Goal: Communication & Community: Answer question/provide support

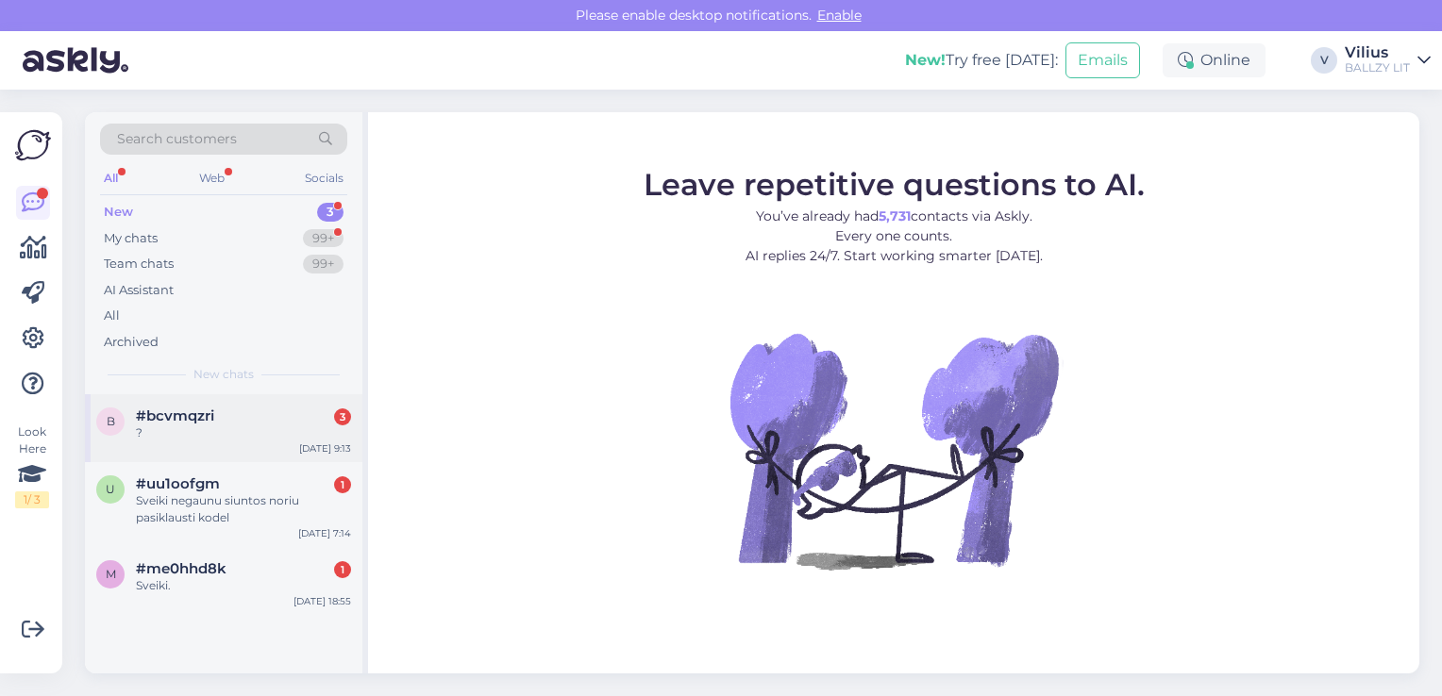
click at [189, 408] on span "#bcvmqzri" at bounding box center [175, 416] width 78 height 17
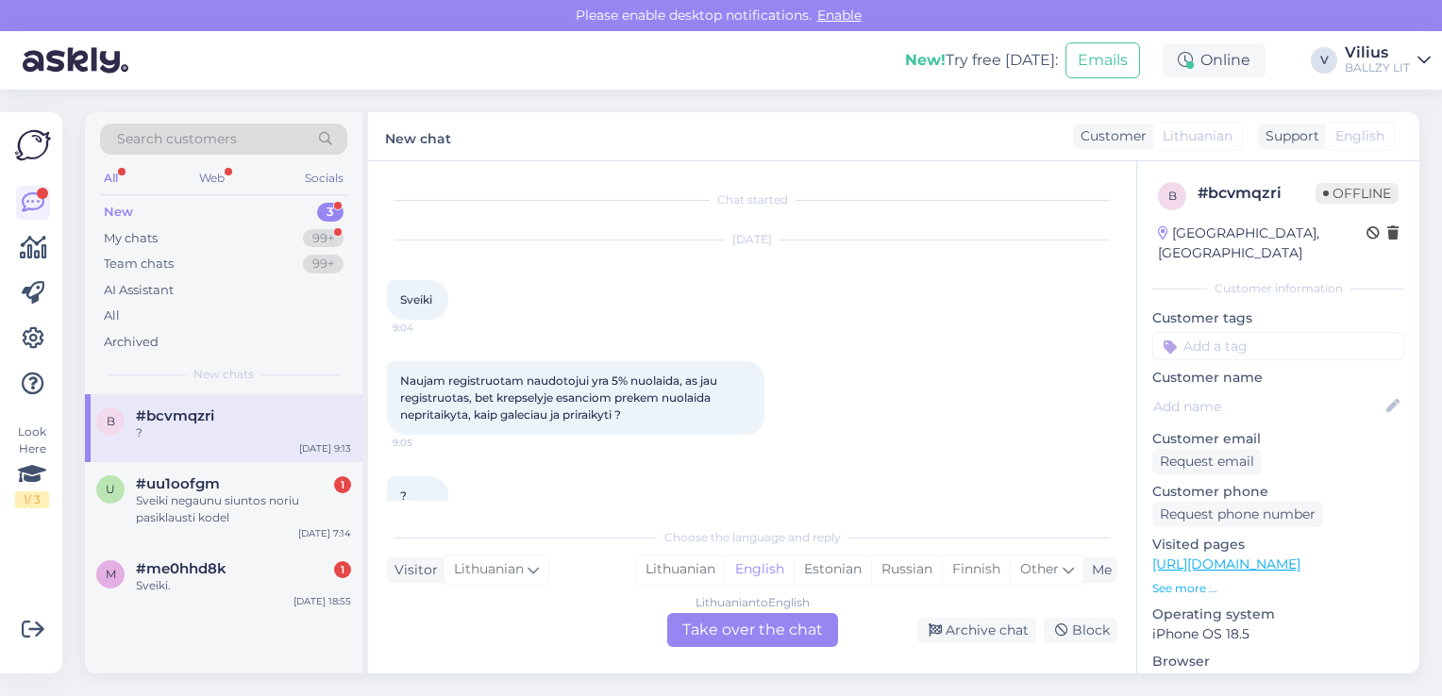
scroll to position [35, 0]
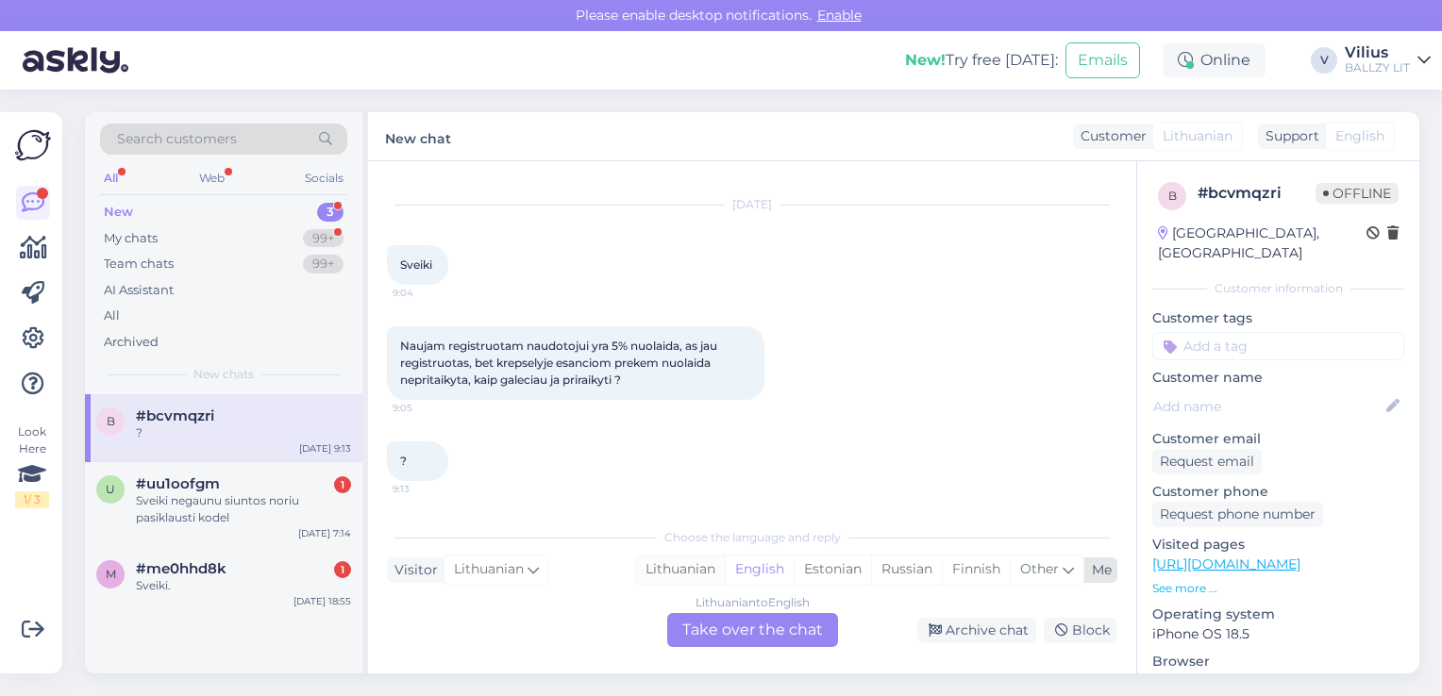
click at [676, 574] on div "Lithuanian" at bounding box center [680, 570] width 89 height 28
click at [717, 626] on div "Lithuanian to Lithuanian Take over the chat" at bounding box center [752, 630] width 171 height 34
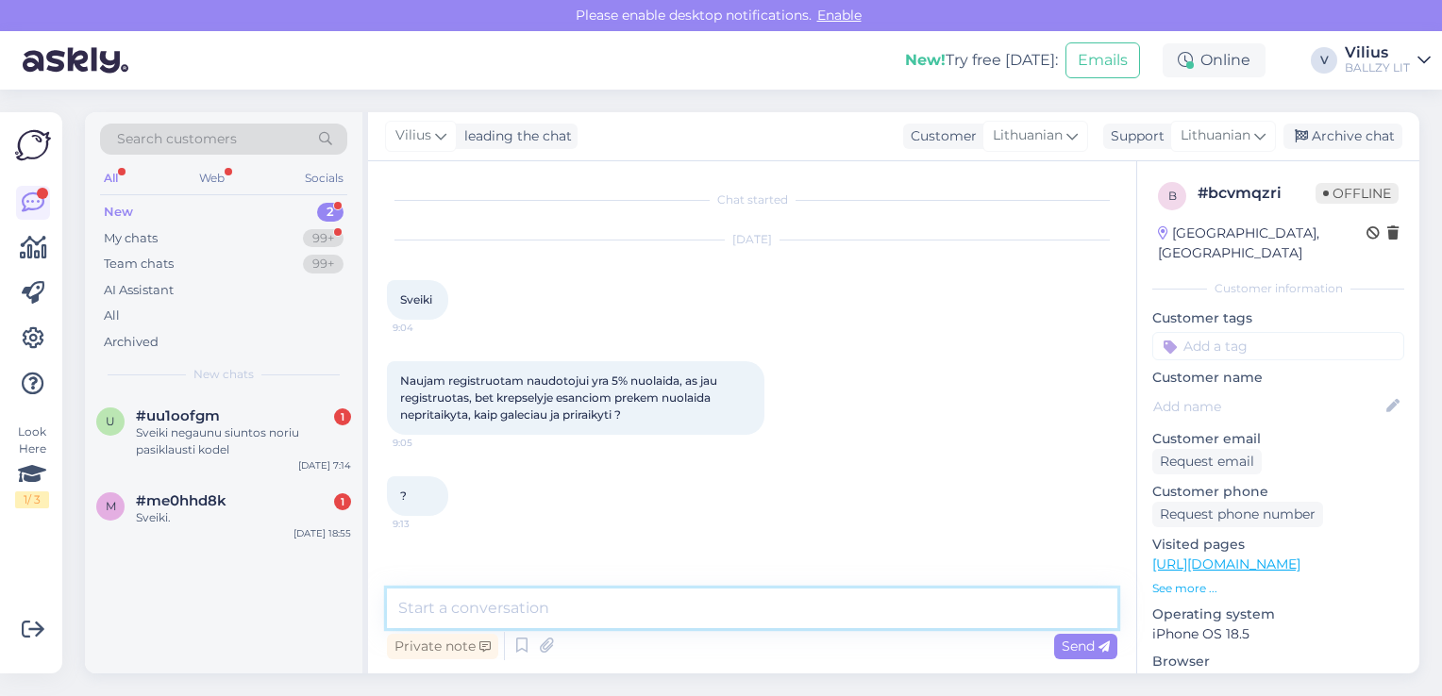
click at [645, 600] on textarea at bounding box center [752, 609] width 730 height 40
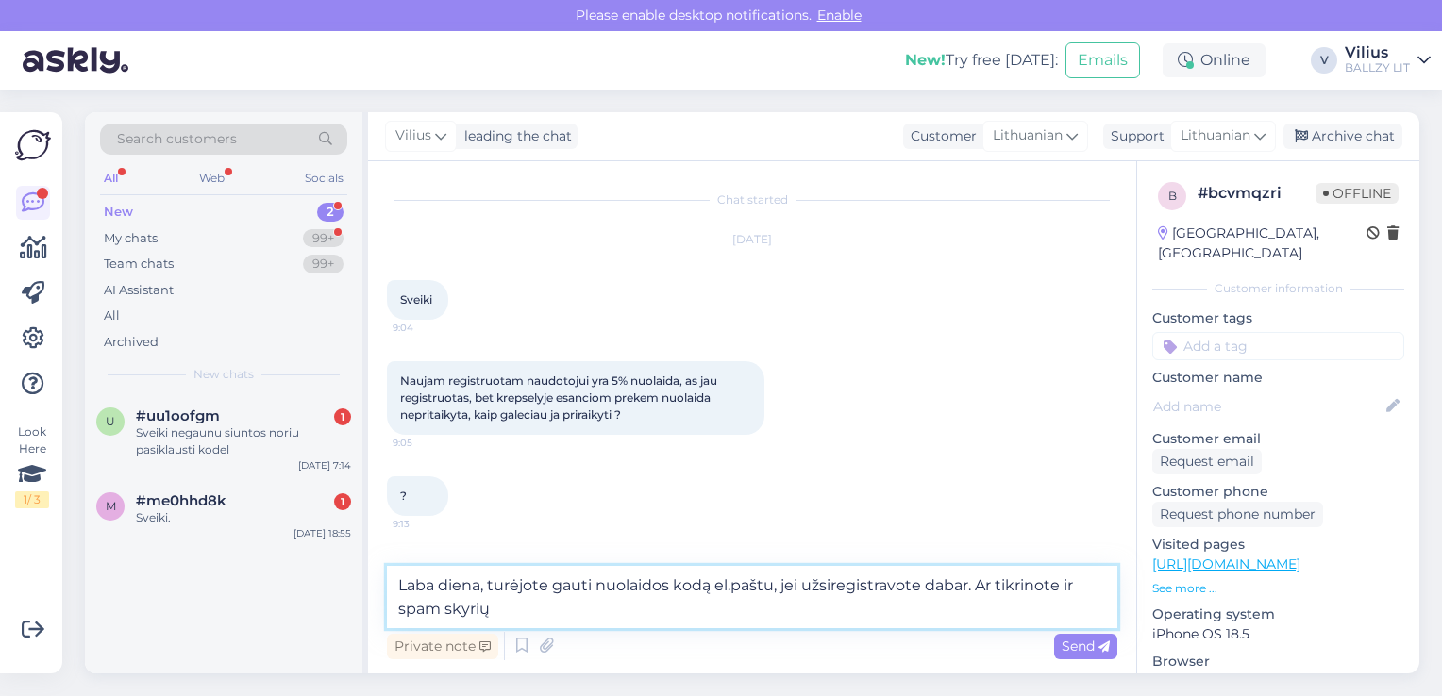
type textarea "Laba diena, turėjote gauti nuolaidos kodą el.paštu, jei užsiregistravote dabar.…"
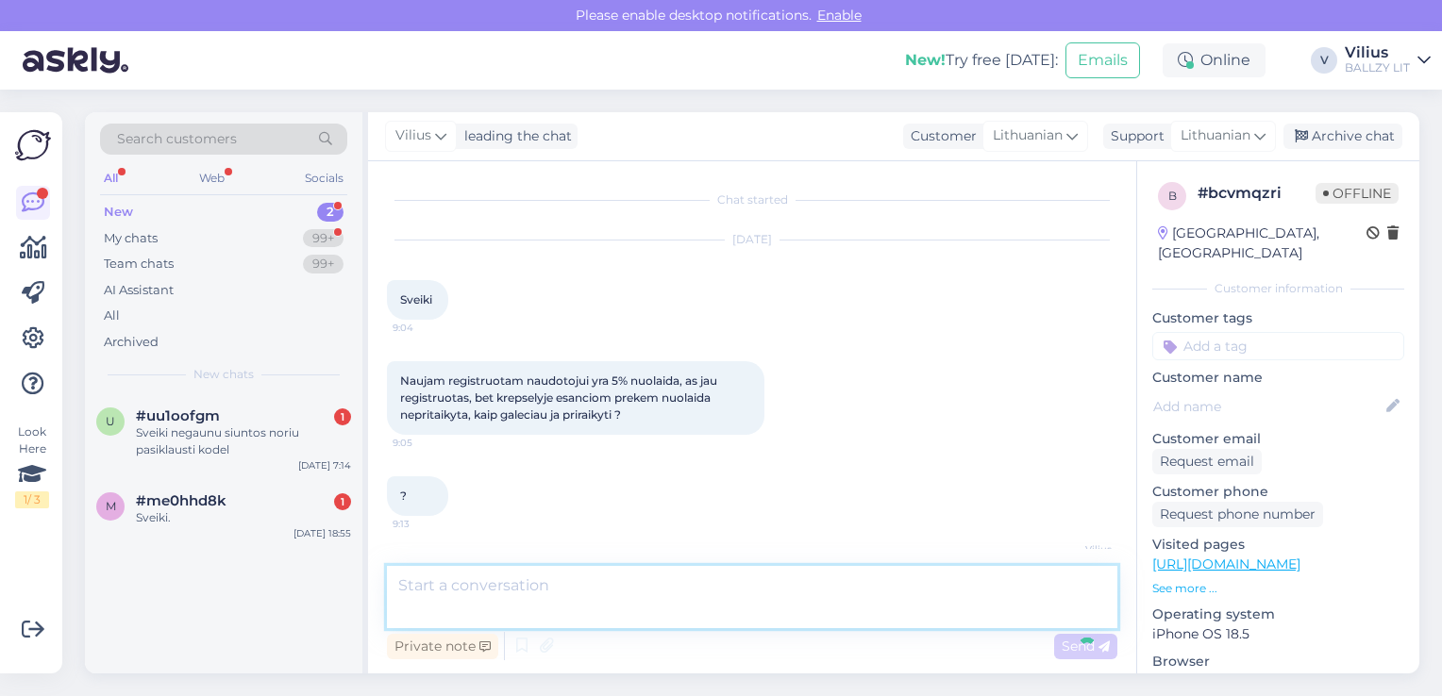
scroll to position [63, 0]
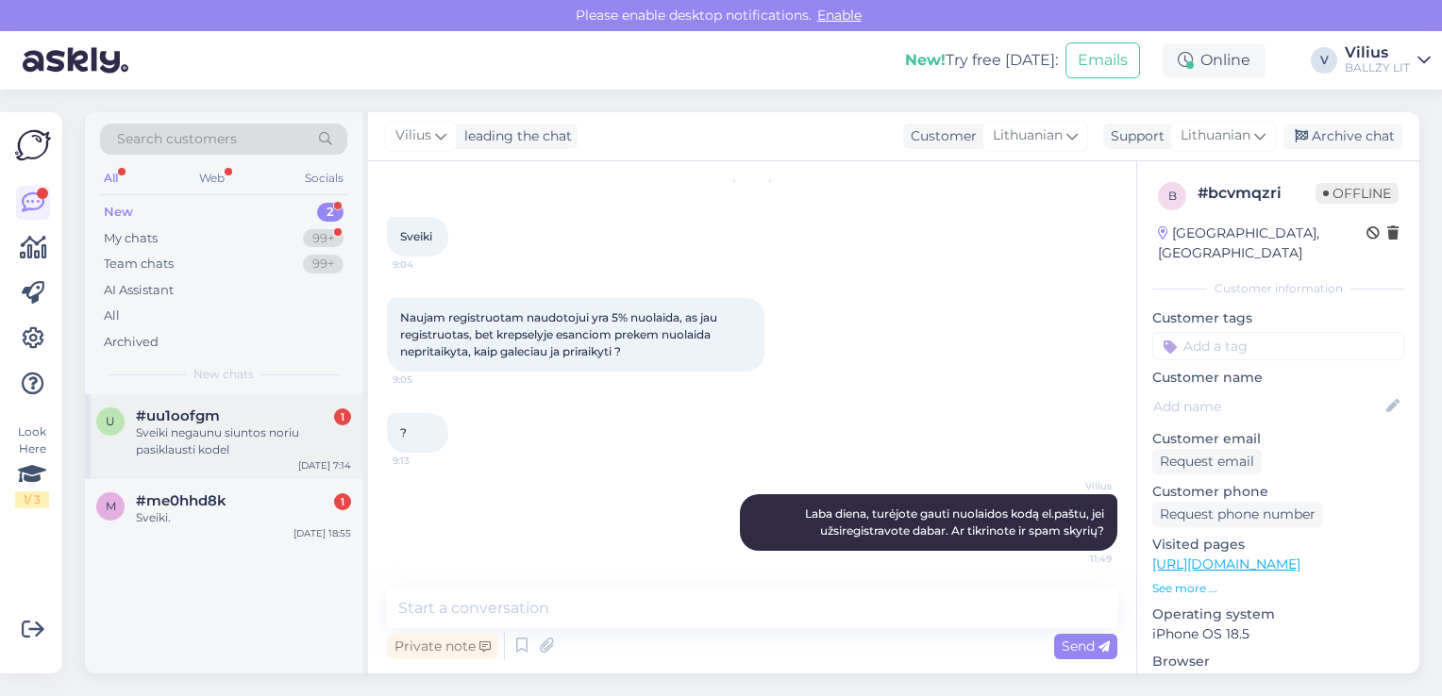
click at [258, 442] on div "Sveiki negaunu siuntos noriu pasiklausti kodel" at bounding box center [243, 442] width 215 height 34
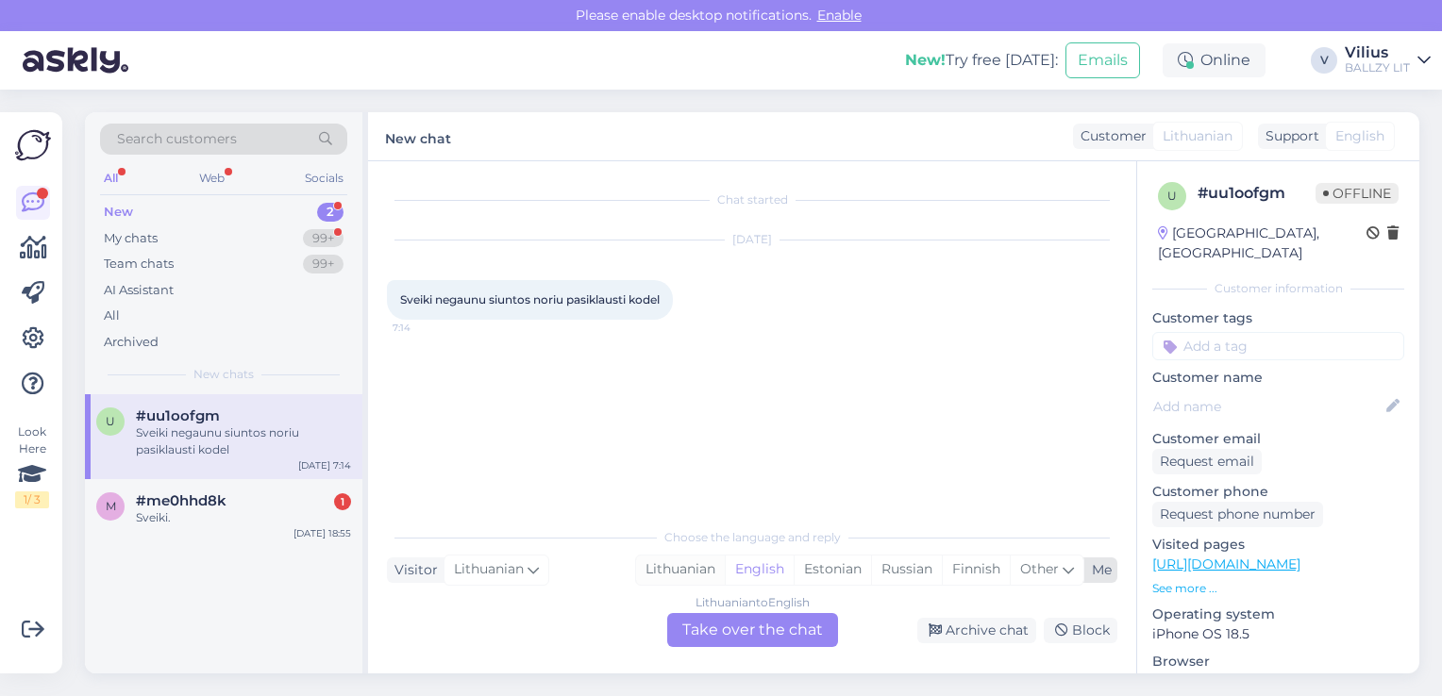
click at [647, 575] on div "Lithuanian" at bounding box center [680, 570] width 89 height 28
click at [715, 630] on div "Lithuanian to Lithuanian Take over the chat" at bounding box center [752, 630] width 171 height 34
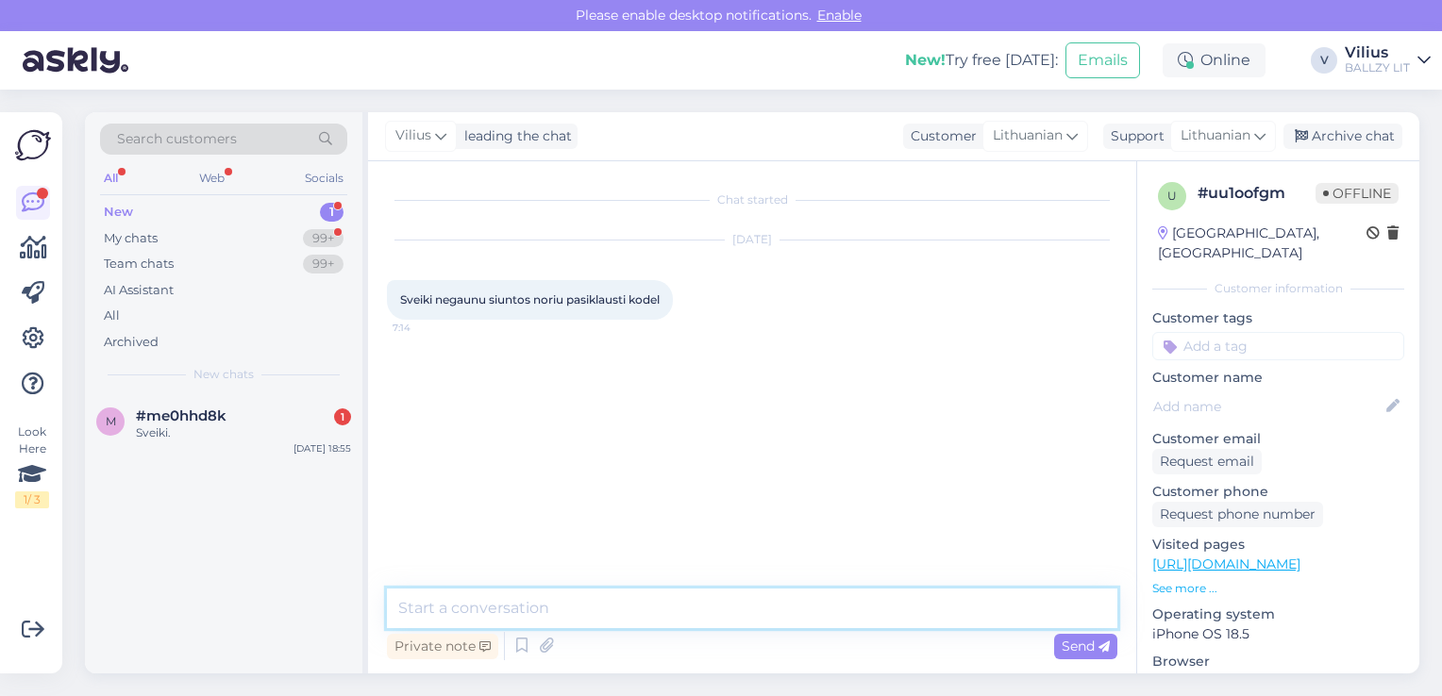
click at [668, 608] on textarea at bounding box center [752, 609] width 730 height 40
type textarea "Laba diena, nurodykite užsakymo numerį, dėkojame."
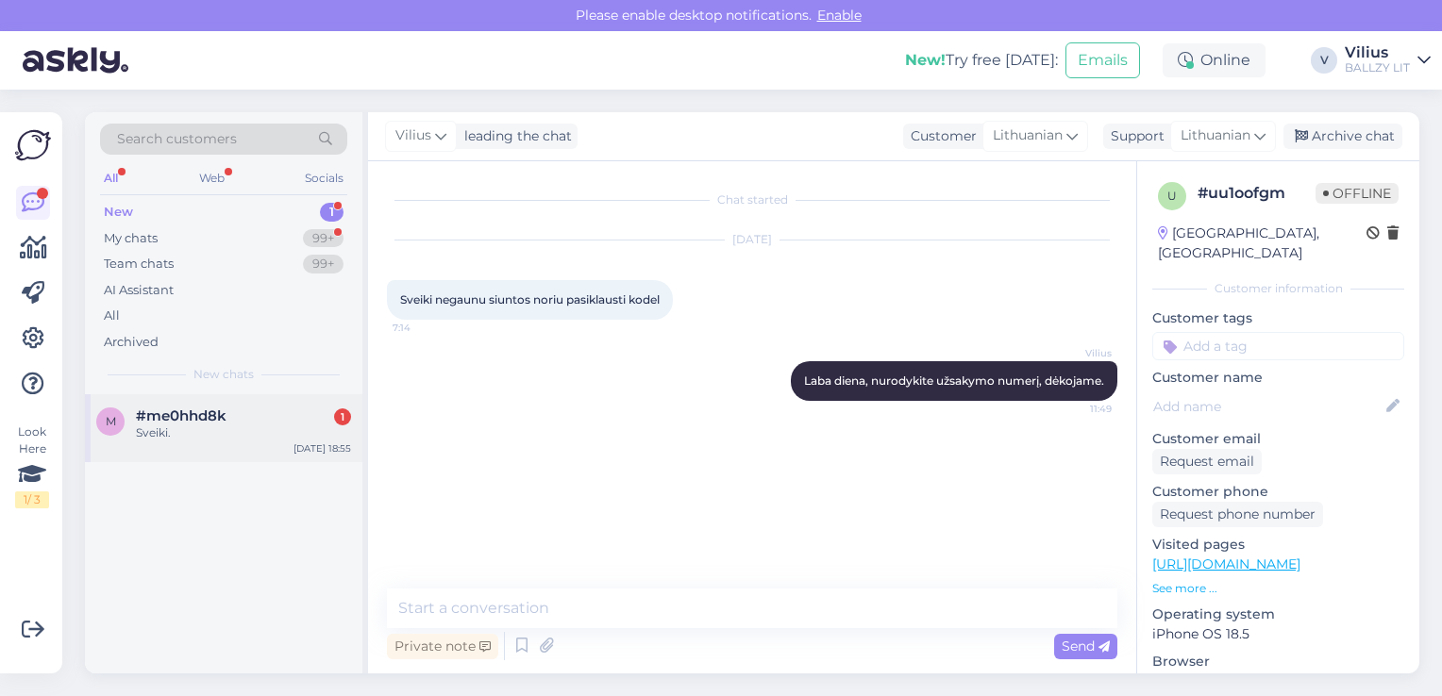
click at [230, 425] on div "Sveiki." at bounding box center [243, 433] width 215 height 17
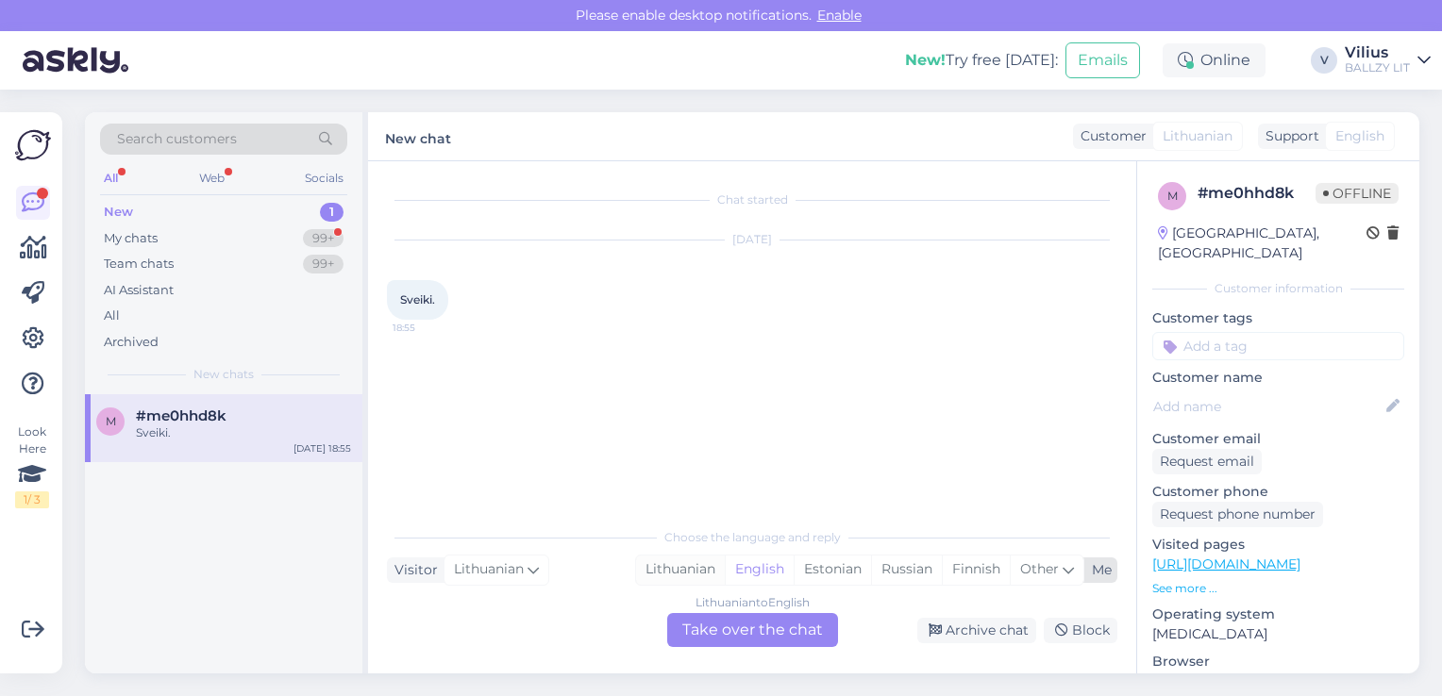
click at [676, 570] on div "Lithuanian" at bounding box center [680, 570] width 89 height 28
click at [724, 636] on div "Lithuanian to Lithuanian Take over the chat" at bounding box center [752, 630] width 171 height 34
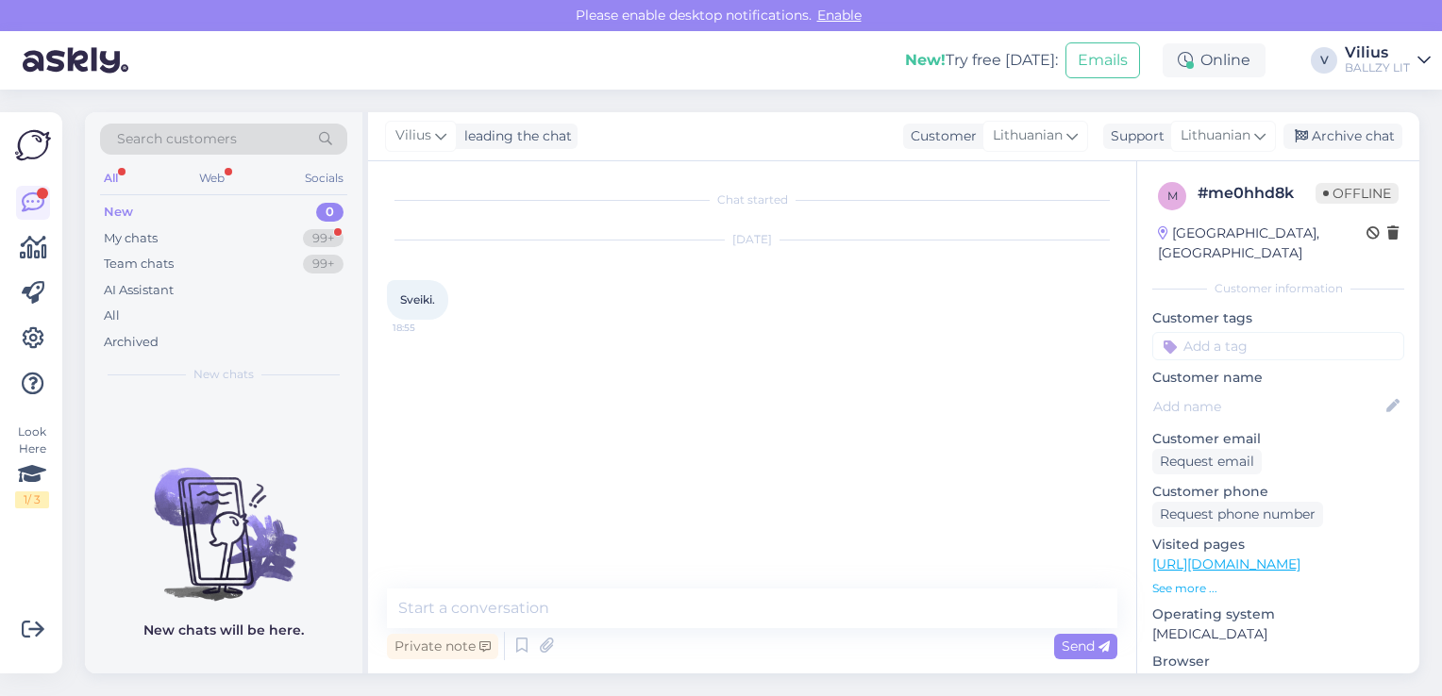
click at [649, 630] on div "Private note Send" at bounding box center [752, 646] width 730 height 36
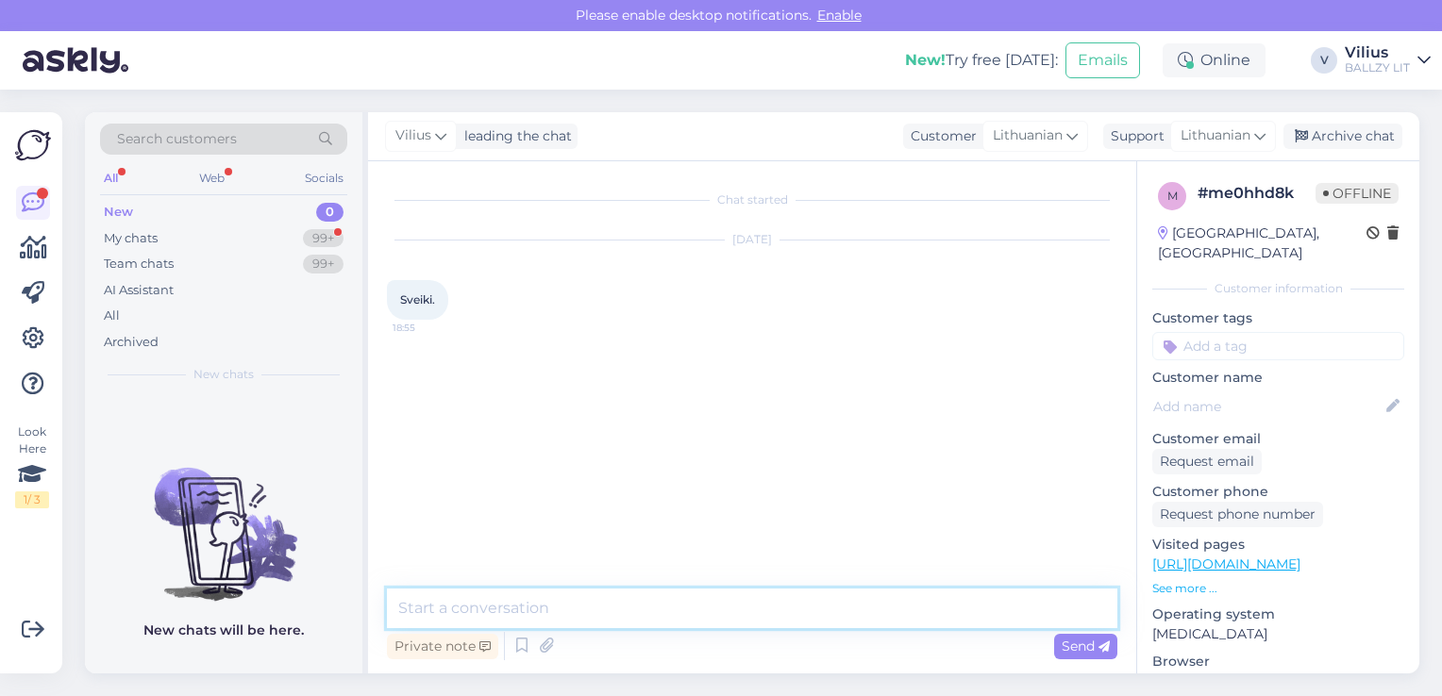
click at [616, 598] on textarea at bounding box center [752, 609] width 730 height 40
type textarea "[PERSON_NAME], kuo galime padėti?"
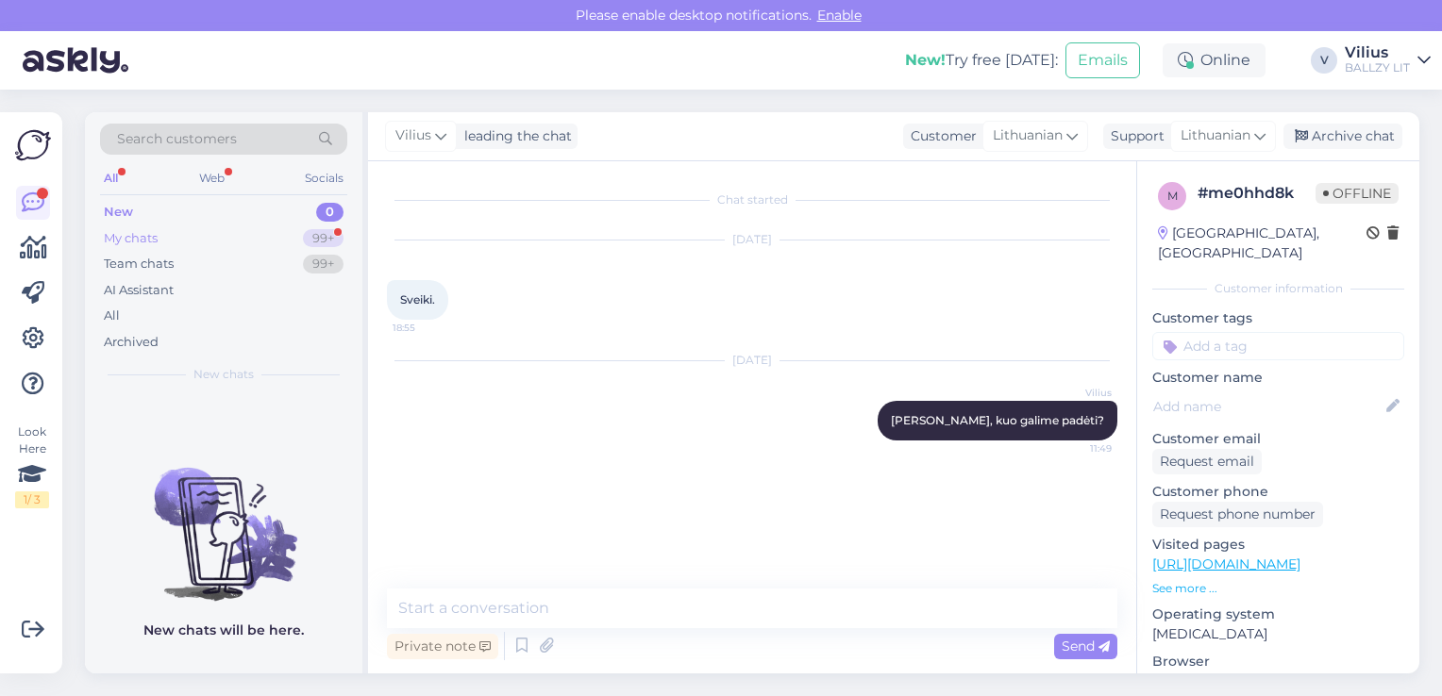
click at [174, 236] on div "My chats 99+" at bounding box center [223, 238] width 247 height 26
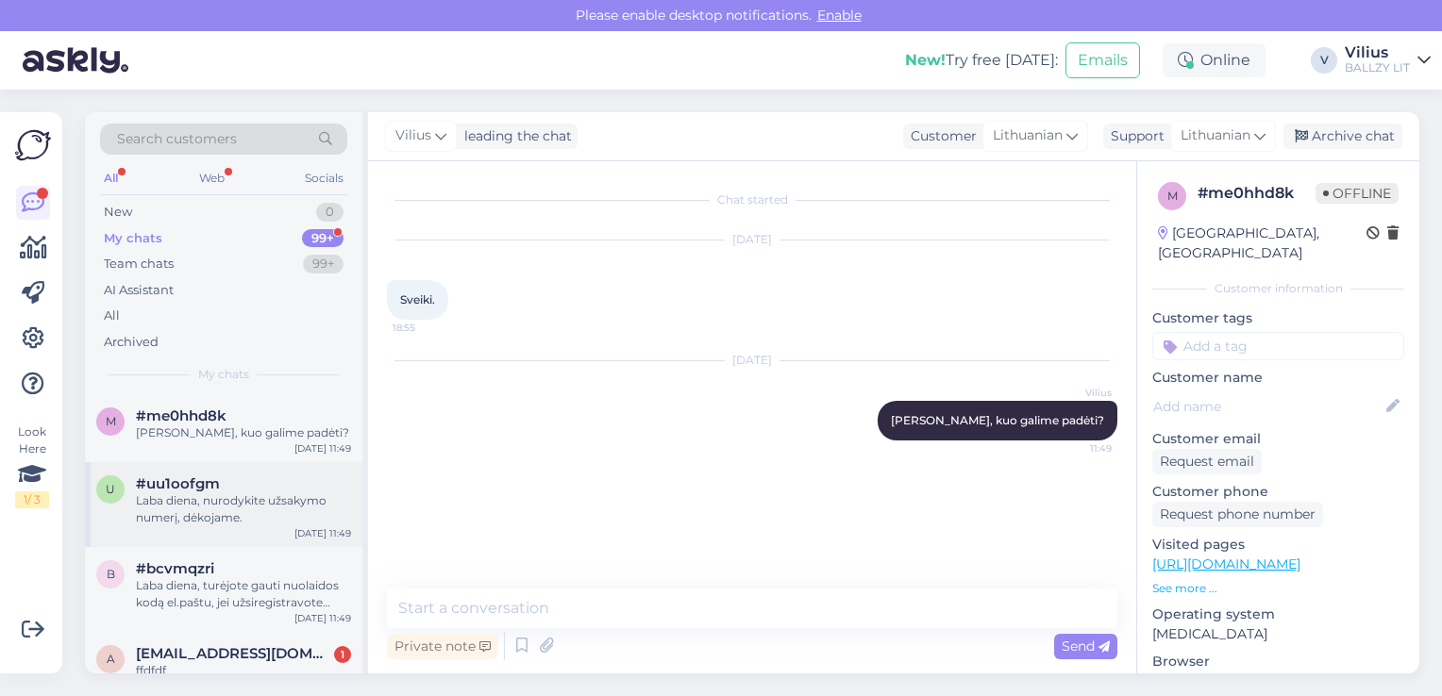
click at [227, 486] on div "#uu1oofgm" at bounding box center [243, 484] width 215 height 17
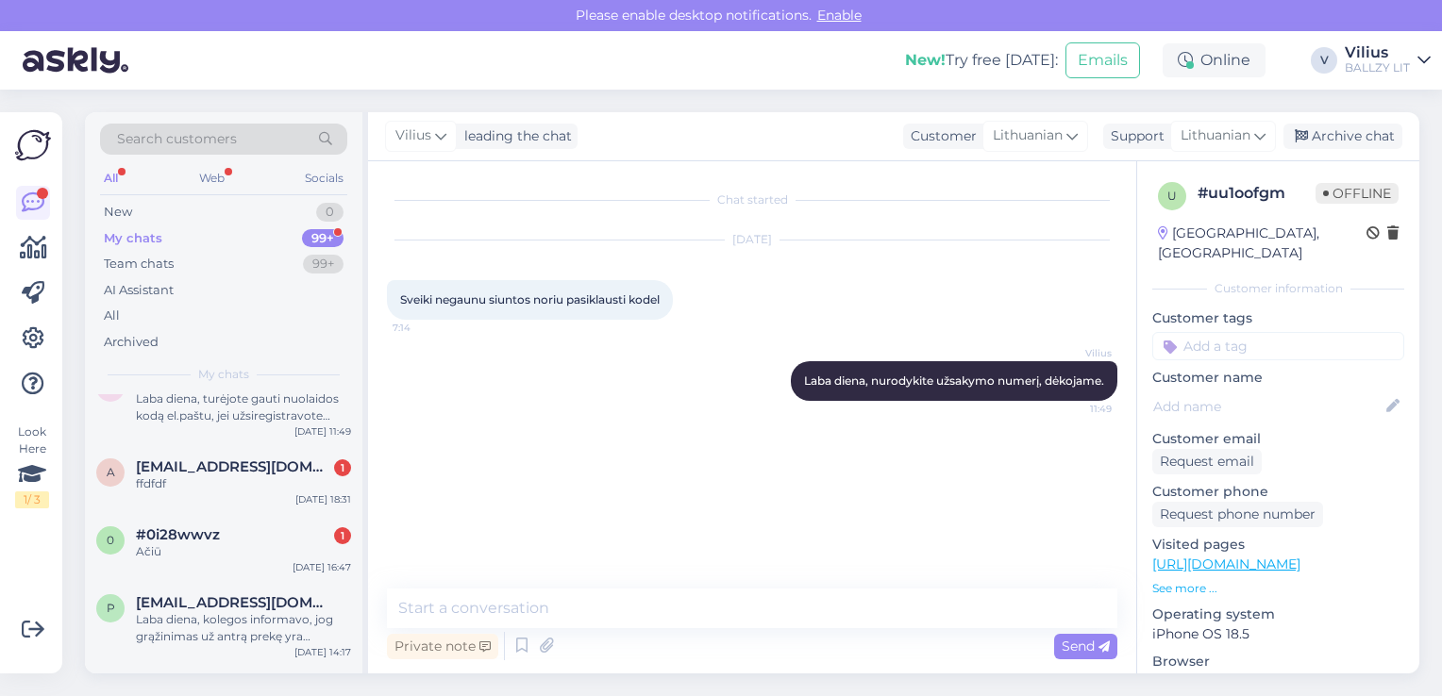
scroll to position [189, 0]
click at [199, 468] on span "[EMAIL_ADDRESS][DOMAIN_NAME]" at bounding box center [234, 465] width 196 height 17
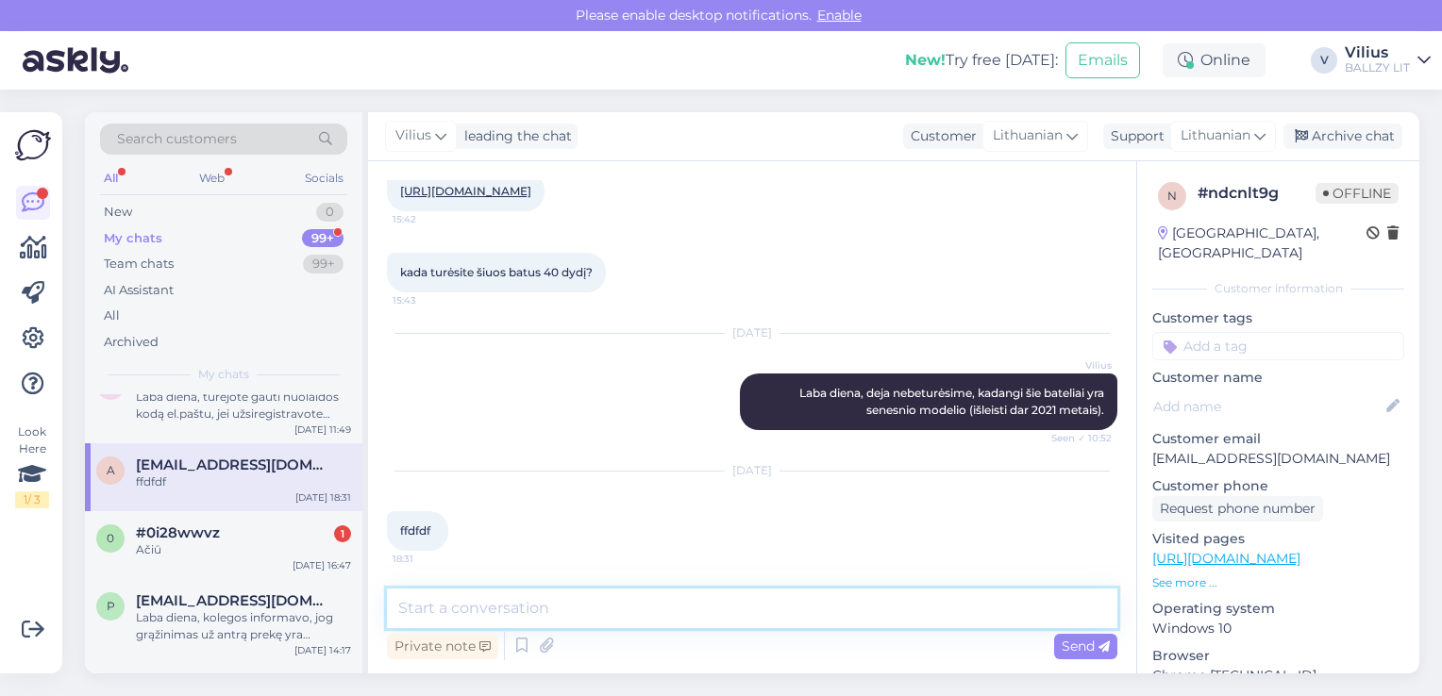
click at [537, 605] on textarea at bounding box center [752, 609] width 730 height 40
type textarea "Laba diena, kuo galime padėti?"
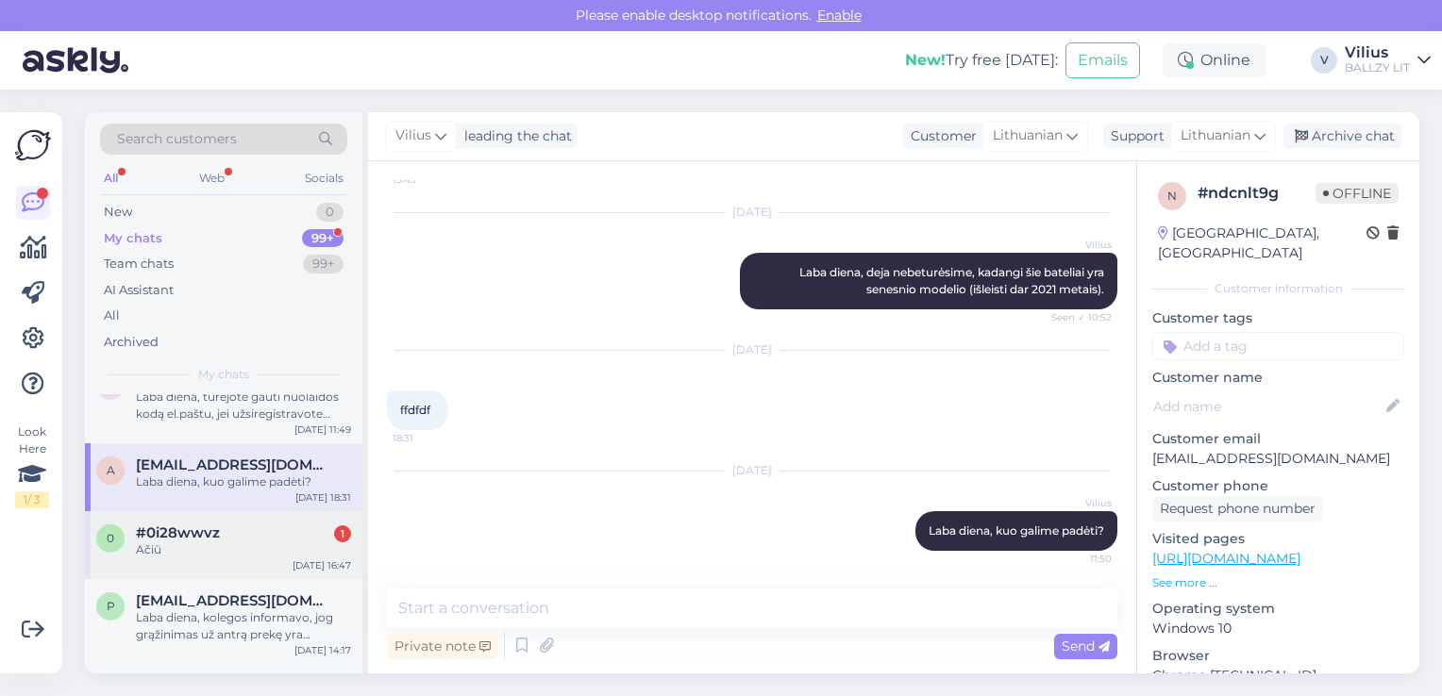
click at [175, 539] on span "#0i28wwvz" at bounding box center [178, 533] width 84 height 17
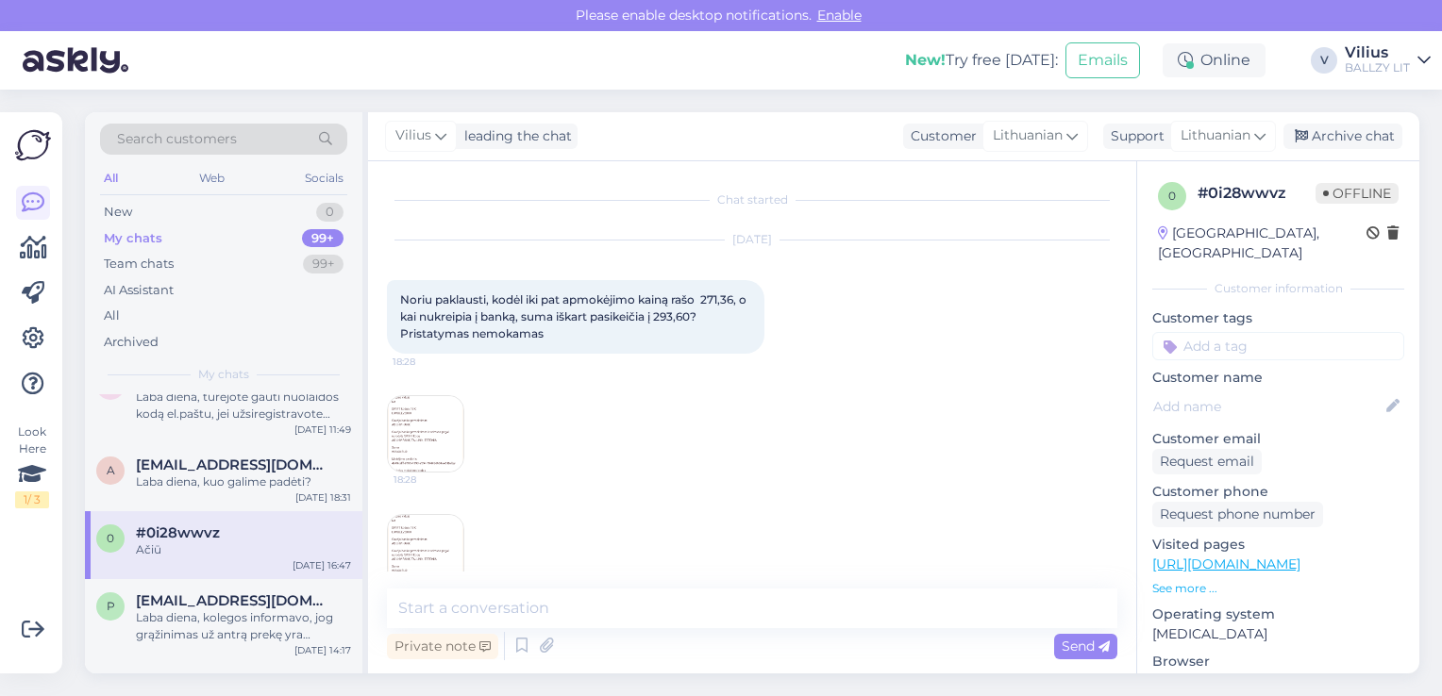
scroll to position [1845, 0]
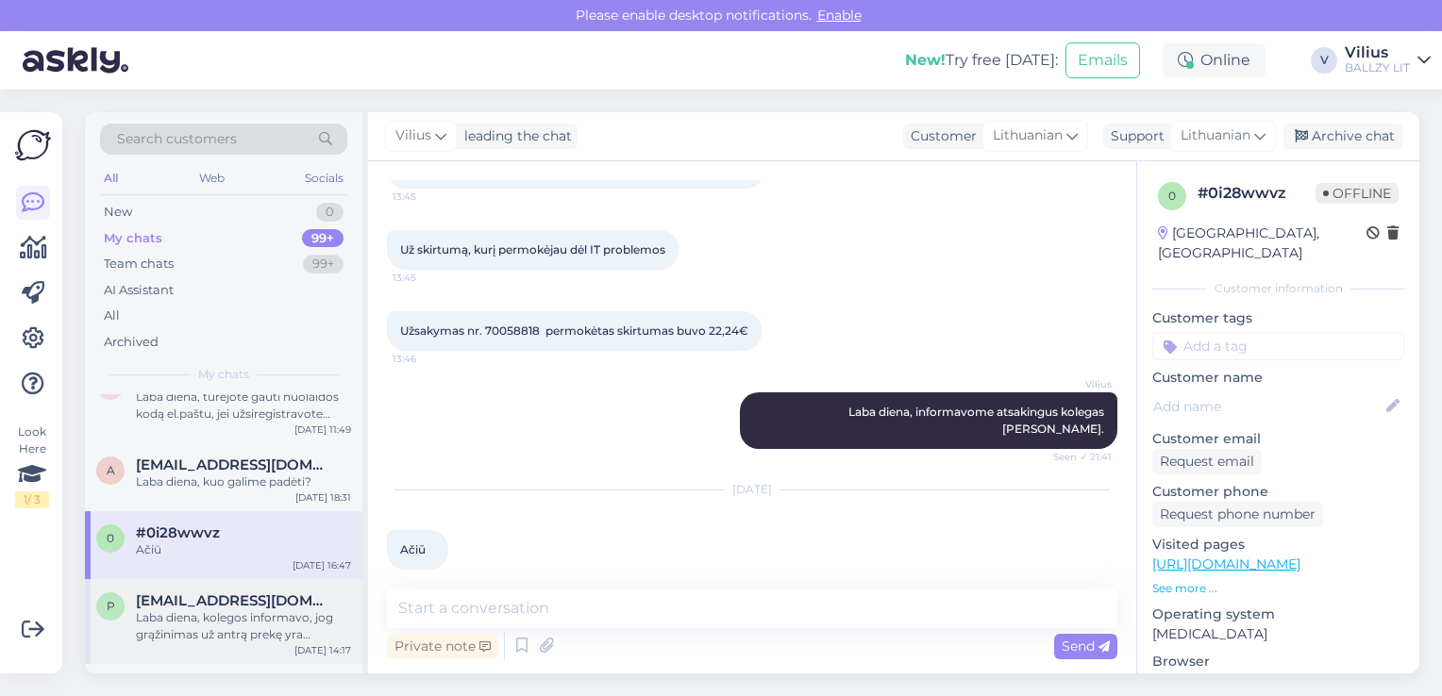
click at [213, 609] on div "Laba diena, kolegos informavo, jog grąžinimas už antrą prekę yra aktyvuotas. Pr…" at bounding box center [243, 626] width 215 height 34
